Goal: Transaction & Acquisition: Purchase product/service

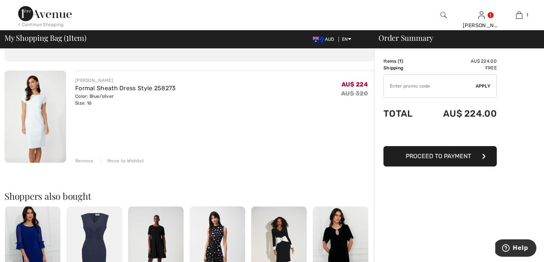
scroll to position [38, 0]
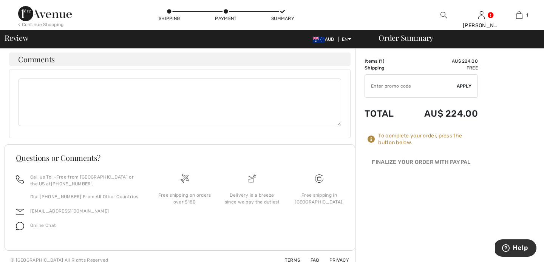
scroll to position [269, 0]
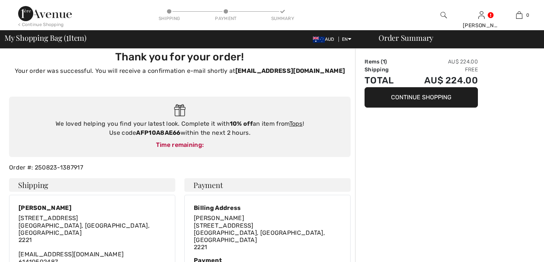
scroll to position [8, 0]
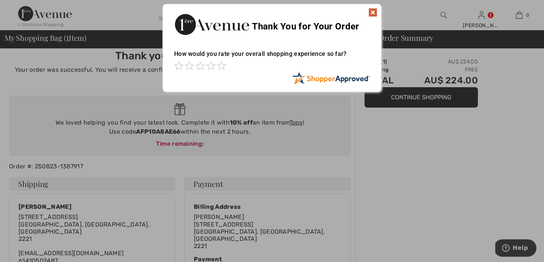
click at [372, 10] on img at bounding box center [372, 12] width 9 height 9
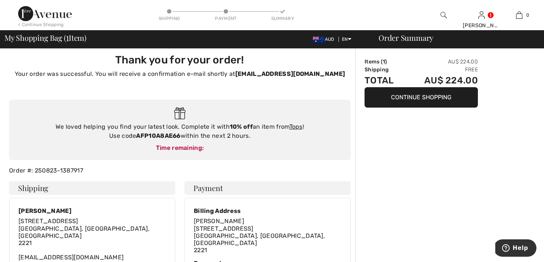
scroll to position [6, 0]
